Goal: Task Accomplishment & Management: Manage account settings

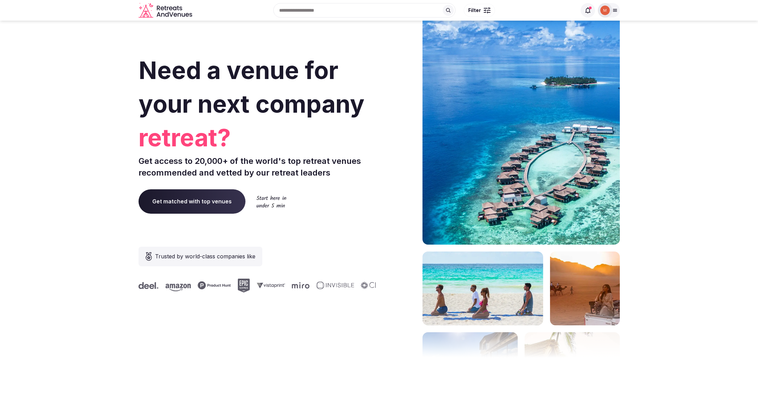
click at [616, 10] on icon at bounding box center [615, 11] width 6 height 6
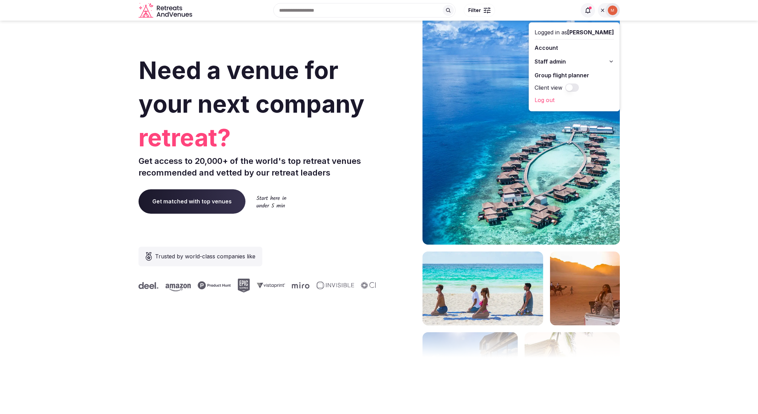
click at [591, 64] on button "Staff admin" at bounding box center [574, 61] width 79 height 11
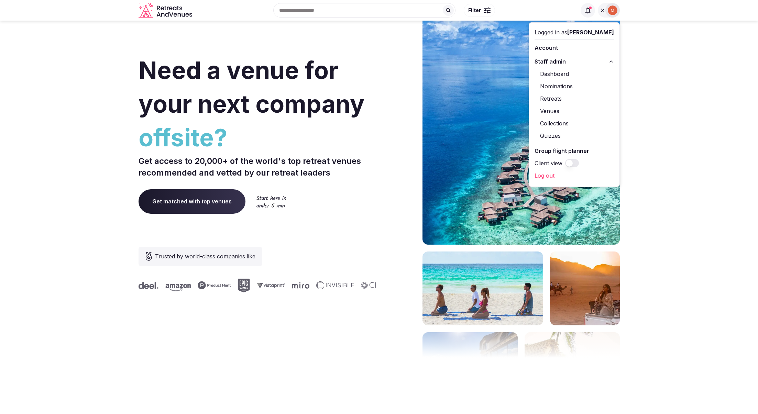
click at [560, 97] on link "Retreats" at bounding box center [574, 98] width 79 height 11
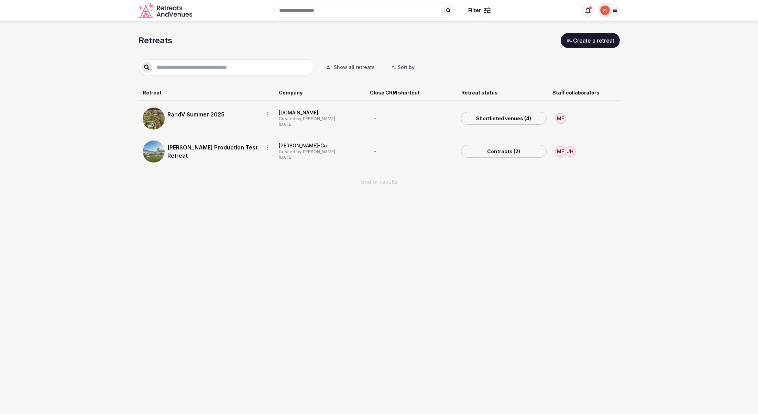
click at [493, 121] on link "Shortlisted venues (4)" at bounding box center [504, 118] width 86 height 13
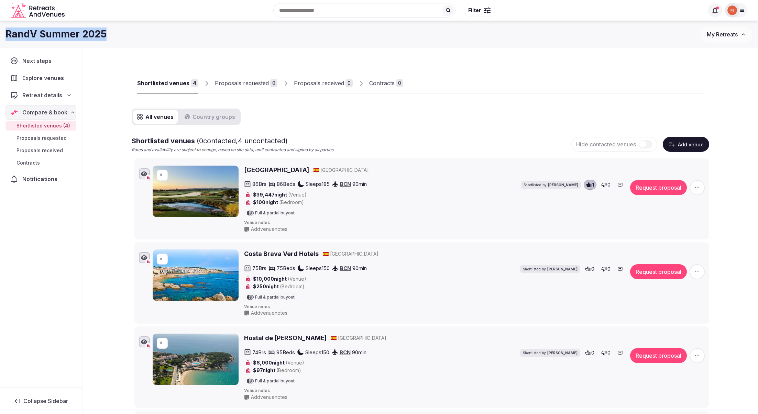
drag, startPoint x: 105, startPoint y: 33, endPoint x: 6, endPoint y: 33, distance: 99.0
click at [6, 33] on div "RandV Summer 2025" at bounding box center [353, 34] width 695 height 13
copy h1 "RandV Summer 2025"
